Goal: Task Accomplishment & Management: Use online tool/utility

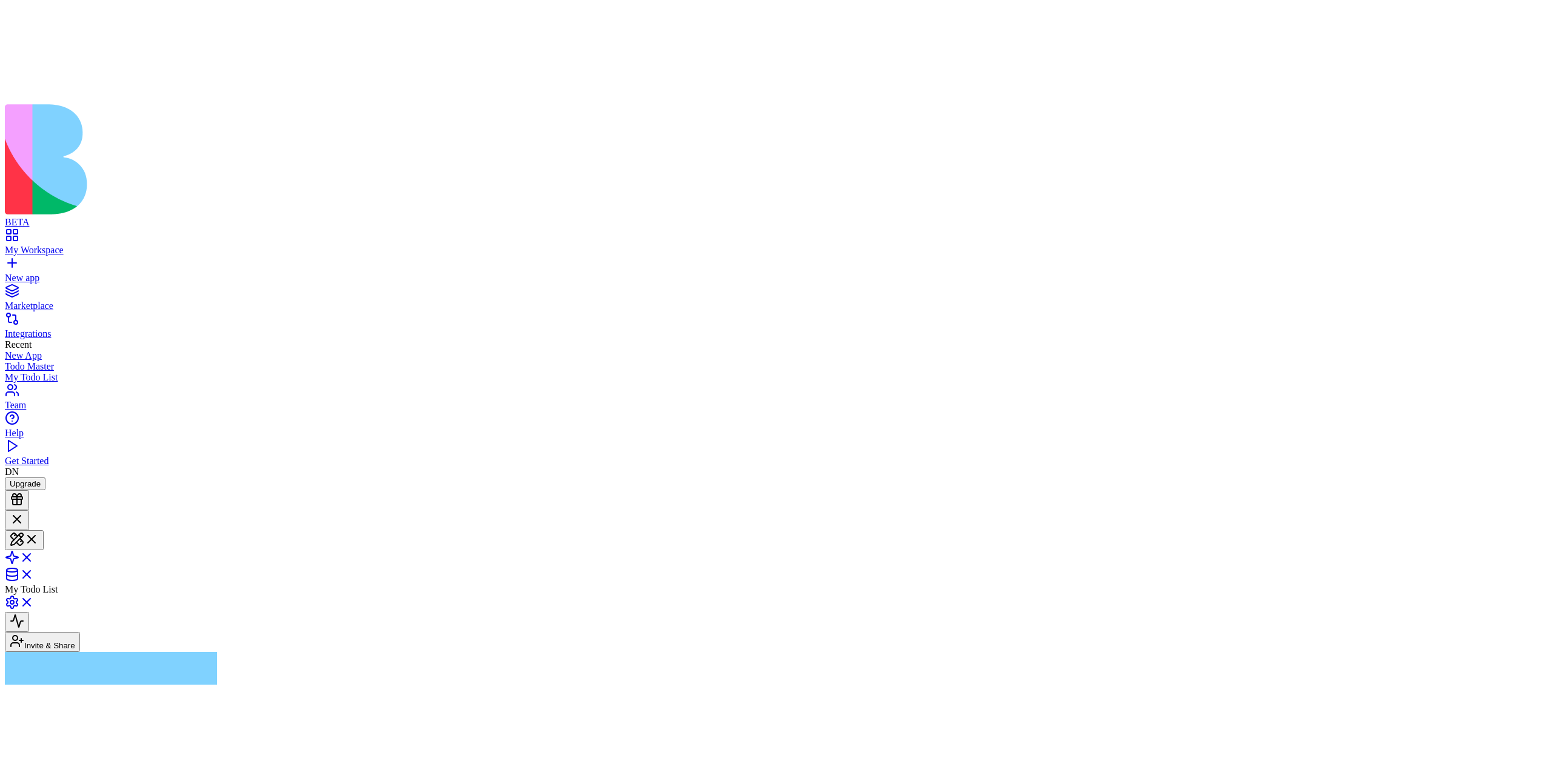
scroll to position [507, 0]
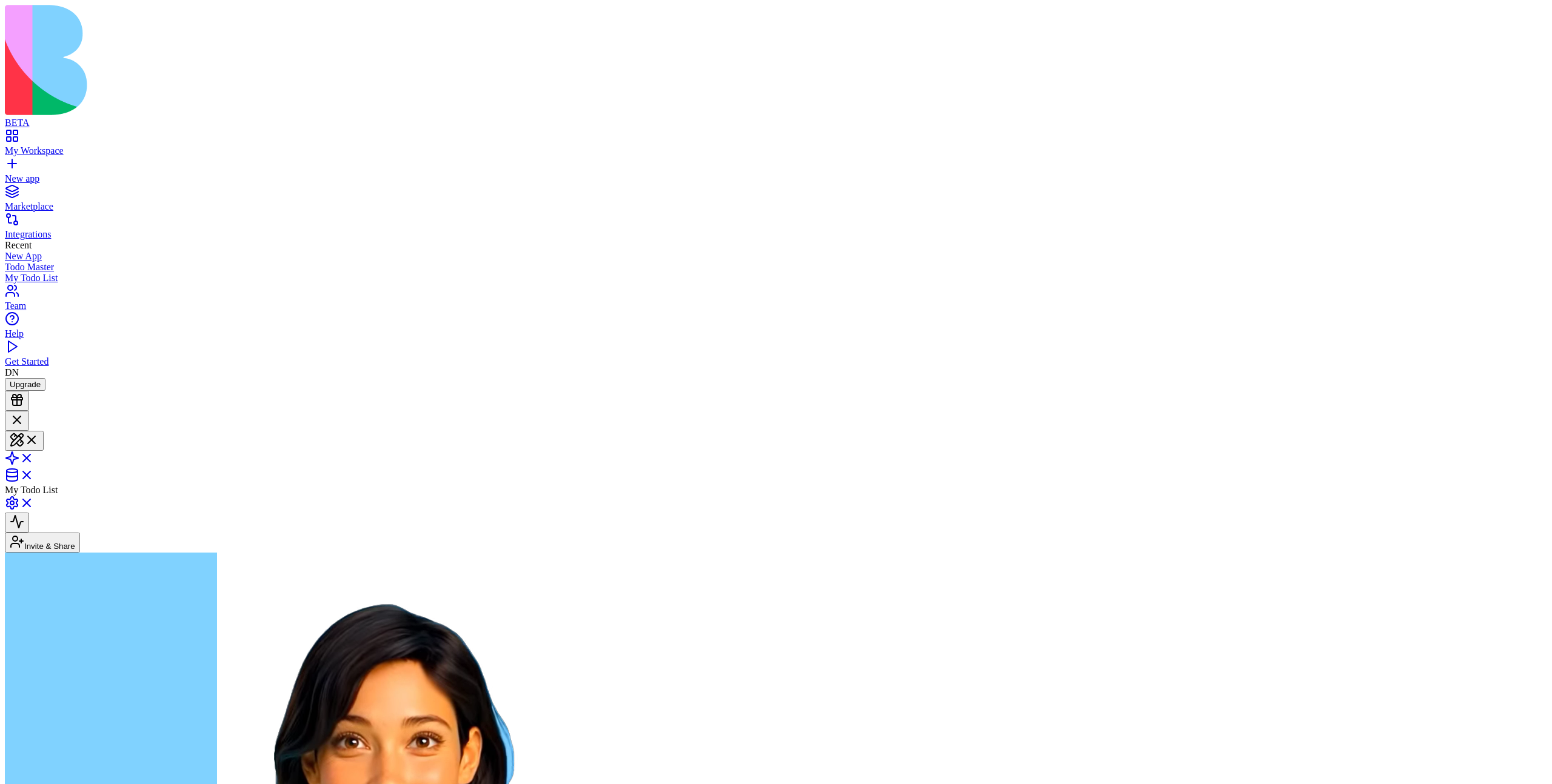
scroll to position [507, 0]
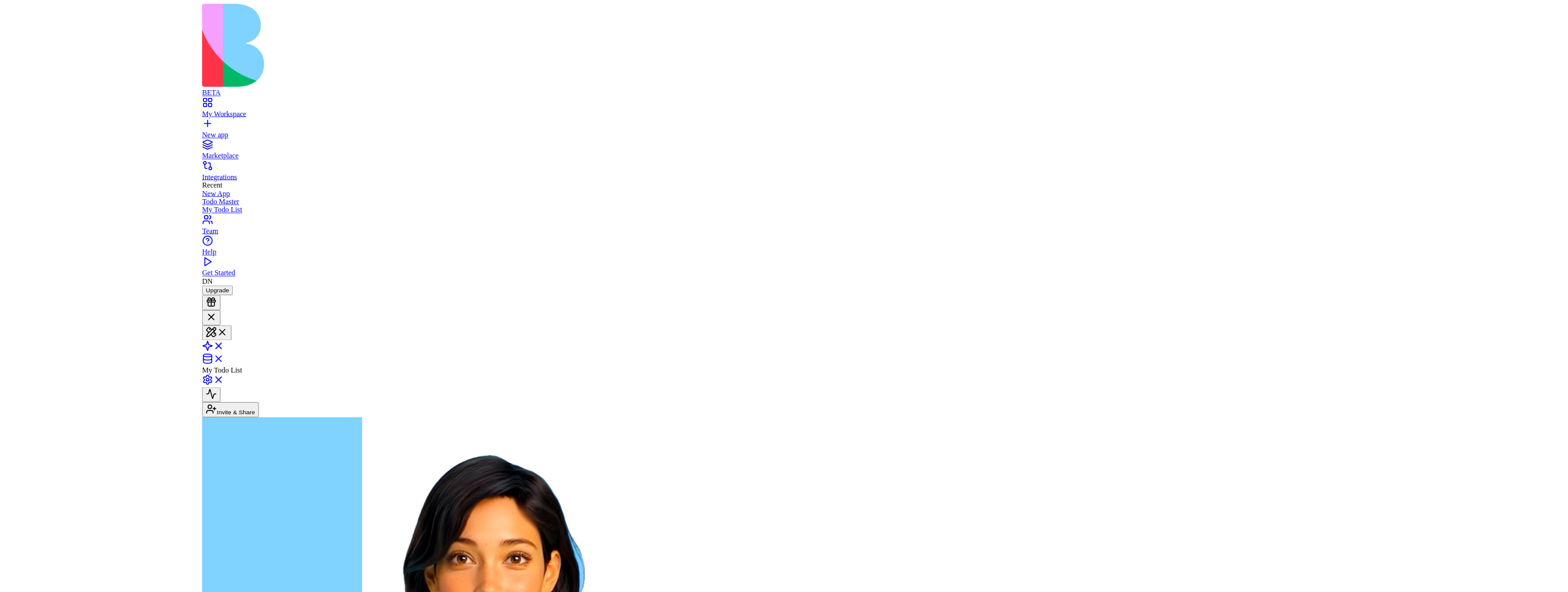
scroll to position [534, 0]
